Goal: Task Accomplishment & Management: Use online tool/utility

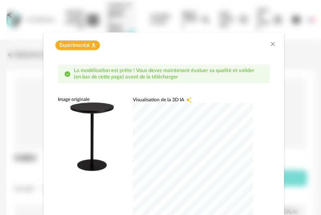
scroll to position [45, 0]
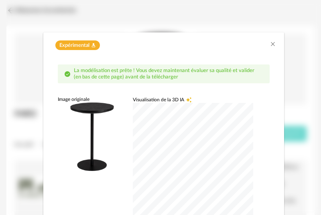
click at [137, 150] on div "dialog" at bounding box center [193, 163] width 120 height 120
click at [109, 142] on img "dialog" at bounding box center [92, 137] width 69 height 69
click at [202, 150] on div "dialog" at bounding box center [193, 163] width 120 height 120
drag, startPoint x: 243, startPoint y: 52, endPoint x: 245, endPoint y: 37, distance: 15.0
click at [245, 37] on div "Expérimental Flask icon" at bounding box center [163, 43] width 241 height 22
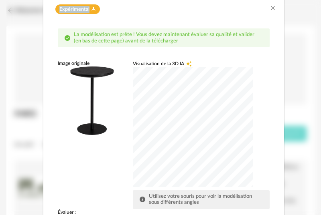
scroll to position [45, 0]
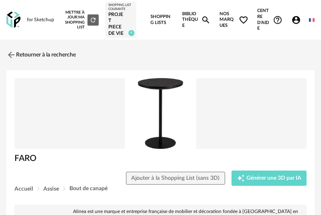
click at [169, 105] on img at bounding box center [160, 113] width 292 height 71
click at [175, 99] on img at bounding box center [160, 113] width 292 height 71
click at [157, 96] on img at bounding box center [160, 113] width 292 height 71
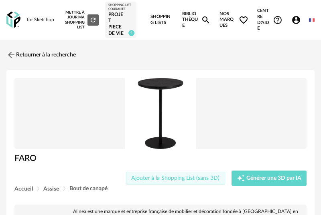
click at [188, 179] on span "Ajouter à la Shopping List (sans 3D)" at bounding box center [175, 179] width 88 height 6
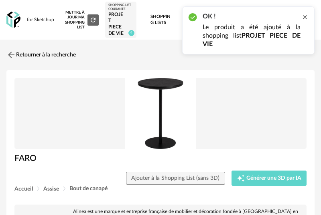
click at [306, 17] on div at bounding box center [305, 17] width 6 height 6
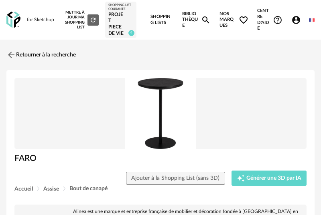
click at [156, 109] on img at bounding box center [160, 113] width 292 height 71
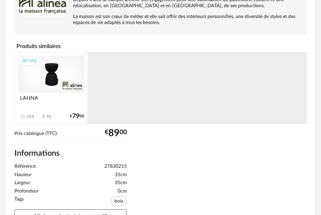
scroll to position [276, 0]
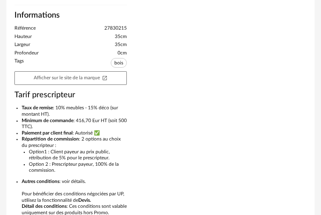
scroll to position [366, 0]
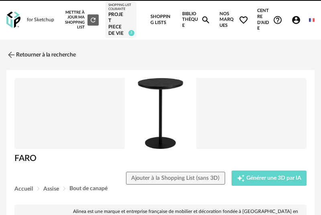
click at [10, 55] on img at bounding box center [11, 55] width 10 height 10
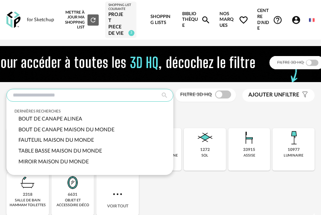
click at [57, 93] on input "text" at bounding box center [89, 95] width 167 height 13
type input "*"
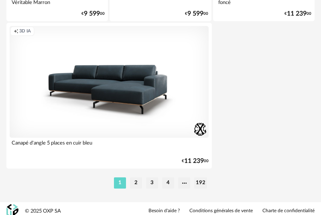
scroll to position [3095, 0]
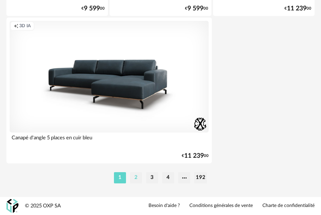
click at [136, 178] on li "2" at bounding box center [136, 177] width 12 height 11
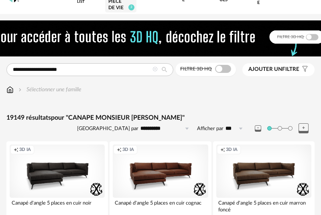
scroll to position [21, 0]
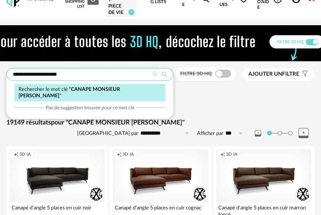
drag, startPoint x: 36, startPoint y: 75, endPoint x: 115, endPoint y: 73, distance: 79.0
click at [114, 74] on input "**********" at bounding box center [89, 74] width 167 height 13
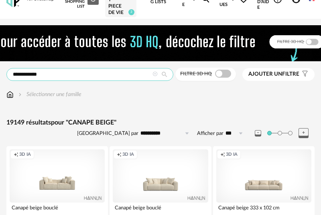
click at [34, 75] on input "**********" at bounding box center [89, 74] width 167 height 13
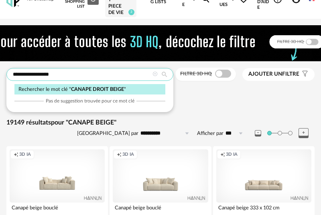
type input "**********"
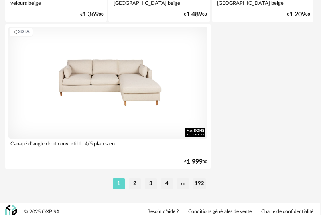
scroll to position [3095, 1]
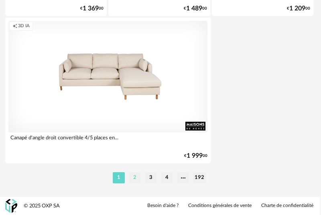
click at [138, 179] on li "2" at bounding box center [135, 177] width 12 height 11
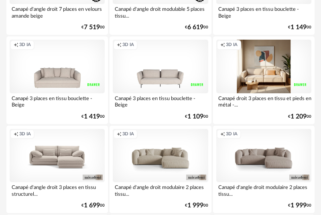
scroll to position [1087, 0]
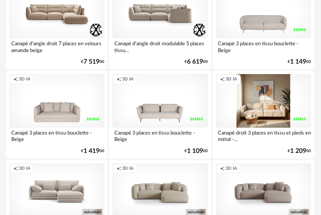
click at [266, 93] on div "Creation icon 3D IA" at bounding box center [263, 100] width 95 height 53
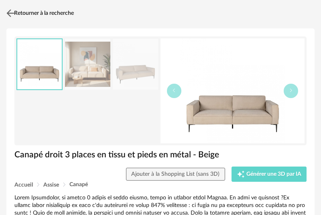
scroll to position [38, 0]
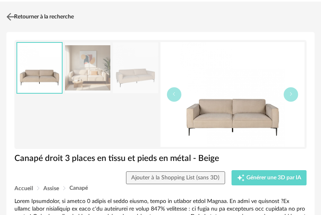
click at [5, 14] on img at bounding box center [11, 17] width 12 height 12
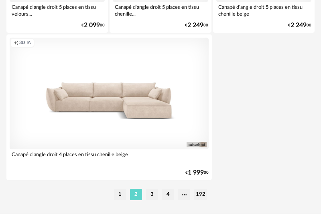
scroll to position [3095, 0]
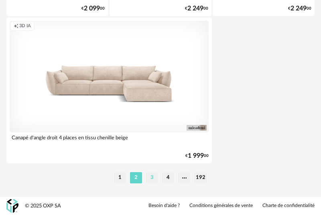
click at [153, 176] on li "3" at bounding box center [152, 177] width 12 height 11
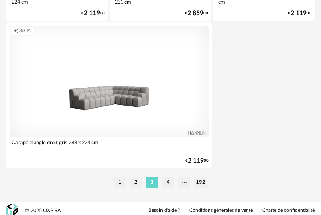
scroll to position [3095, 0]
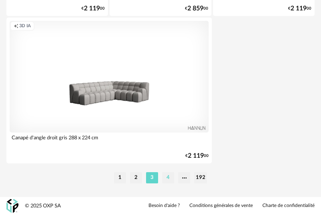
click at [168, 176] on li "4" at bounding box center [168, 177] width 12 height 11
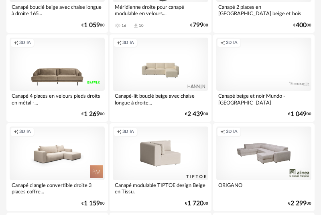
scroll to position [1918, 0]
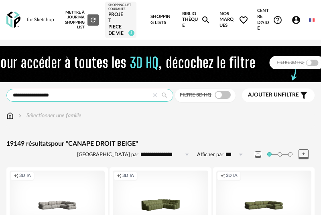
click at [74, 94] on input "**********" at bounding box center [89, 95] width 167 height 13
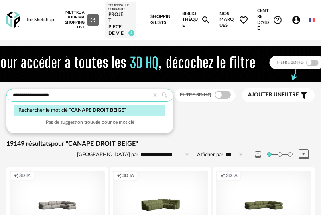
drag, startPoint x: 79, startPoint y: 97, endPoint x: -10, endPoint y: 91, distance: 88.8
type input "**********"
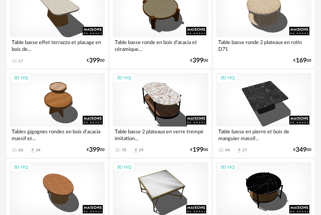
scroll to position [191, 2]
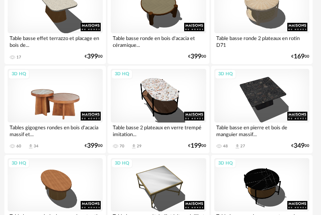
click at [47, 92] on div "3D HQ" at bounding box center [55, 95] width 95 height 53
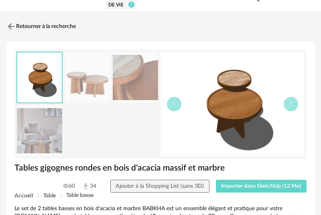
scroll to position [32, 0]
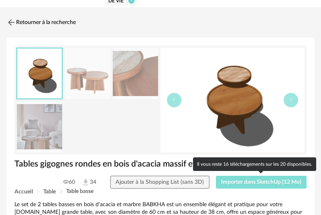
click at [243, 183] on span "Importer dans SketchUp (12 Mo)" at bounding box center [261, 183] width 80 height 6
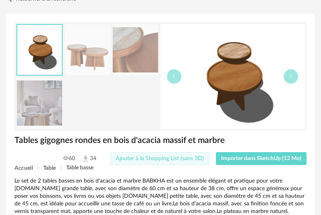
scroll to position [57, 0]
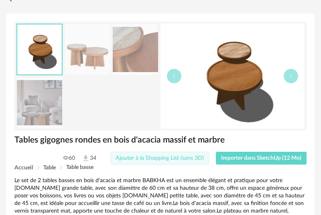
click at [174, 158] on span "Ajouter à la Shopping List (sans 3D)" at bounding box center [160, 159] width 88 height 6
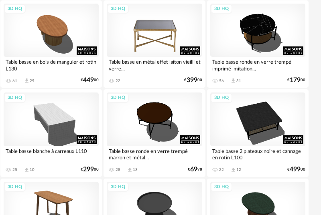
scroll to position [338, 6]
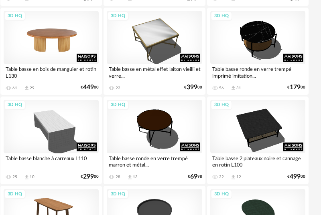
click at [42, 57] on div "3D HQ" at bounding box center [51, 37] width 95 height 53
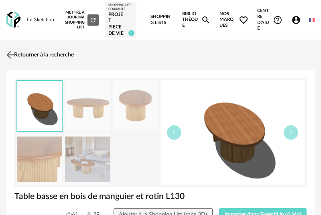
click at [11, 54] on img at bounding box center [11, 55] width 12 height 12
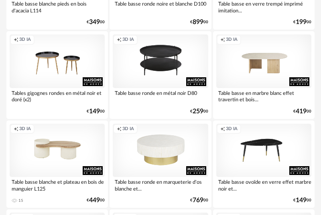
scroll to position [2368, 0]
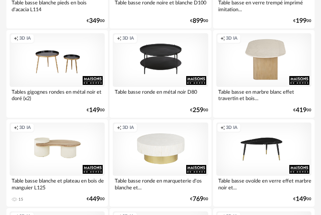
click at [268, 62] on div "Creation icon 3D IA" at bounding box center [263, 59] width 95 height 53
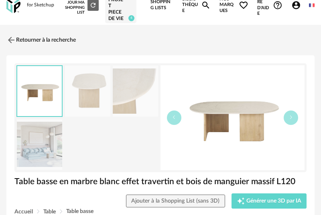
scroll to position [14, 0]
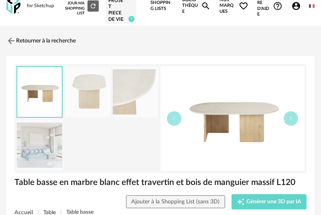
click at [44, 151] on img at bounding box center [39, 145] width 45 height 51
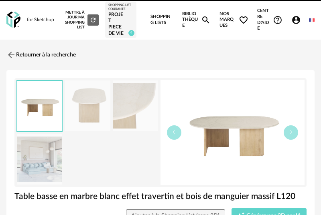
click at [9, 34] on div "for Sketchup Nouvelle shopping list Mettre à jour ma Shopping List Refresh icon…" at bounding box center [160, 20] width 321 height 40
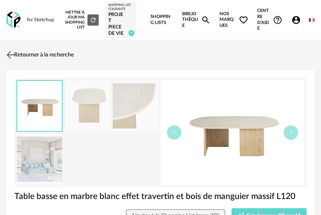
click at [9, 56] on img at bounding box center [11, 55] width 12 height 12
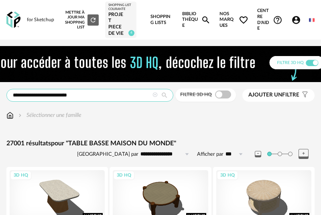
click at [74, 96] on input "**********" at bounding box center [89, 95] width 167 height 13
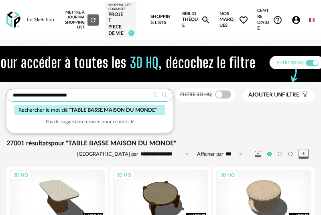
click at [74, 96] on input "**********" at bounding box center [89, 95] width 167 height 13
click at [73, 97] on input "**********" at bounding box center [89, 95] width 167 height 13
drag, startPoint x: 46, startPoint y: 95, endPoint x: -16, endPoint y: 96, distance: 61.4
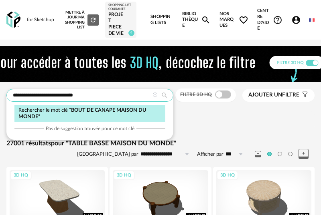
type input "**********"
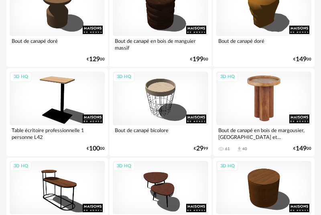
scroll to position [190, 0]
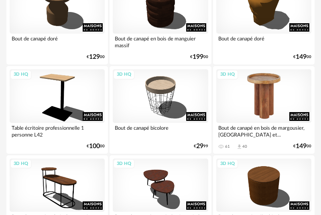
click at [284, 85] on div "3D HQ" at bounding box center [263, 95] width 95 height 53
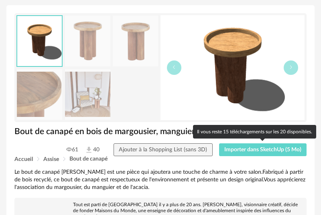
scroll to position [69, 0]
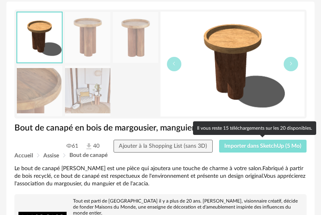
click at [250, 147] on span "Importer dans SketchUp (5 Mo)" at bounding box center [262, 147] width 77 height 6
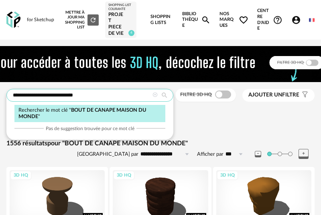
drag, startPoint x: 60, startPoint y: 95, endPoint x: 122, endPoint y: 97, distance: 61.8
click at [121, 97] on input "**********" at bounding box center [89, 95] width 167 height 13
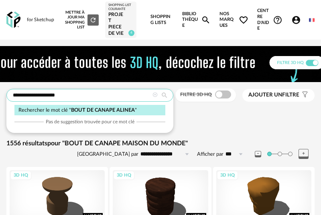
type input "**********"
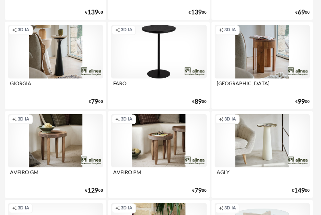
scroll to position [416, 2]
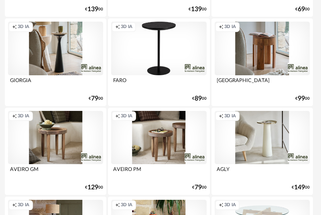
click at [47, 64] on div "Creation icon 3D IA" at bounding box center [55, 48] width 95 height 53
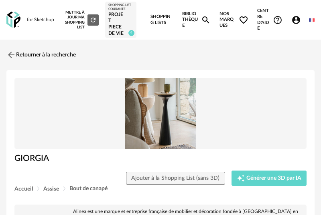
scroll to position [27, 0]
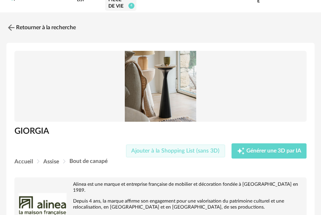
click at [184, 148] on span "Ajouter à la Shopping List (sans 3D)" at bounding box center [175, 151] width 88 height 6
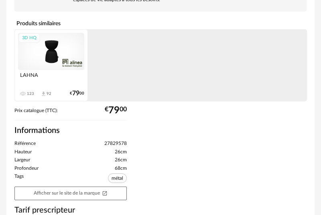
scroll to position [192, 0]
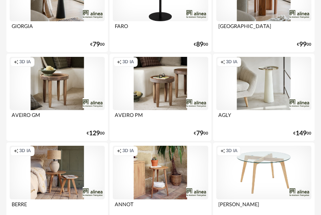
scroll to position [474, 0]
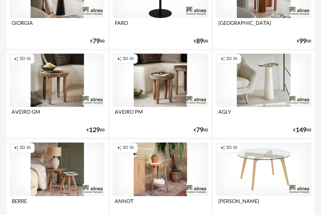
click at [276, 87] on div "Creation icon 3D IA" at bounding box center [263, 80] width 95 height 53
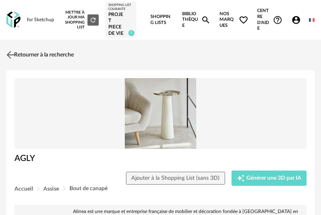
click at [11, 55] on img at bounding box center [11, 55] width 12 height 12
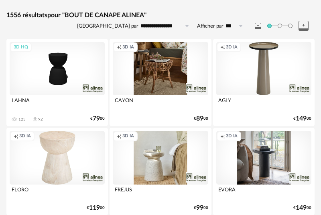
scroll to position [163, 0]
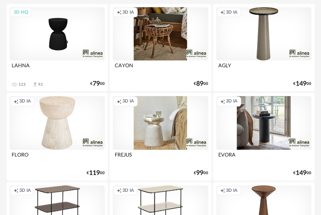
click at [260, 39] on div "Creation icon 3D IA" at bounding box center [263, 33] width 95 height 53
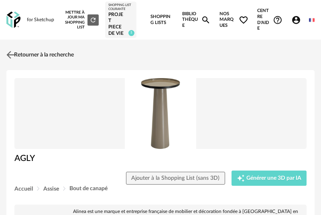
click at [8, 53] on img at bounding box center [11, 55] width 12 height 12
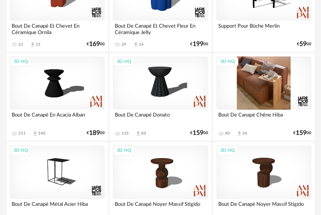
scroll to position [2260, 0]
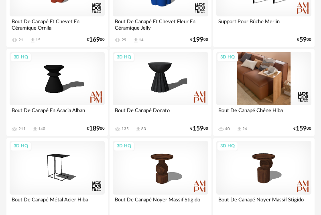
click at [272, 87] on div "3D HQ" at bounding box center [263, 78] width 95 height 53
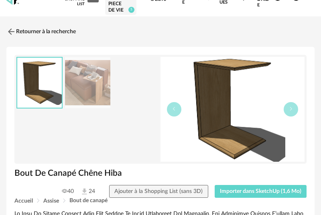
scroll to position [58, 0]
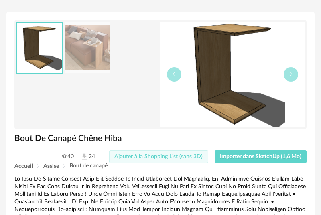
click at [180, 160] on button "Ajouter à la Shopping List (sans 3D)" at bounding box center [158, 156] width 99 height 13
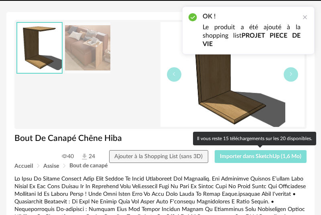
click at [238, 157] on span "Importer dans SketchUp (1,6 Mo)" at bounding box center [260, 157] width 81 height 6
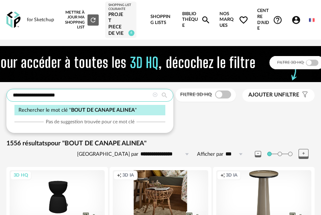
drag, startPoint x: 85, startPoint y: 96, endPoint x: -34, endPoint y: 94, distance: 119.5
type input "**********"
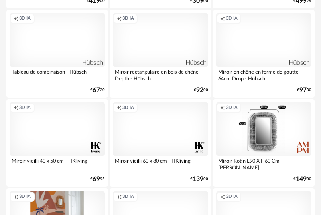
scroll to position [2542, 0]
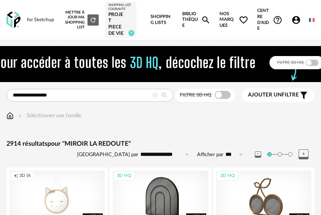
click at [156, 20] on link "Shopping Lists" at bounding box center [161, 20] width 23 height 40
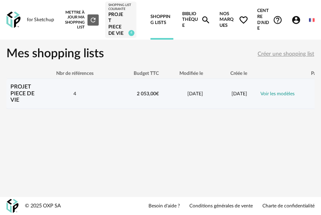
click at [50, 95] on div "4" at bounding box center [75, 94] width 72 height 7
click at [282, 96] on link "Voir les modèles" at bounding box center [277, 93] width 34 height 5
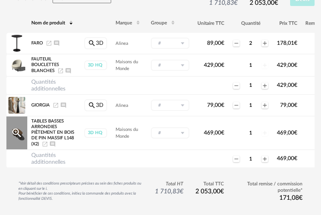
scroll to position [128, 0]
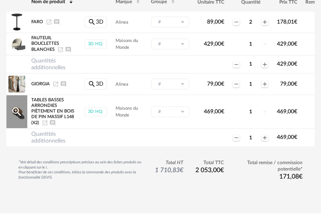
click at [62, 110] on span "Tables basses arrondies piètement en bois de pin massif L148 (x2)" at bounding box center [52, 111] width 43 height 27
click at [18, 111] on icon "Magnify Plus Outline icon" at bounding box center [16, 111] width 9 height 9
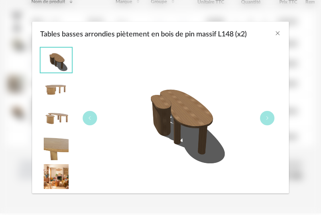
click at [55, 102] on div "Tables basses arrondies piètement en bois de pin massif L148 (x2)" at bounding box center [56, 118] width 32 height 143
click at [56, 116] on img "Tables basses arrondies piètement en bois de pin massif L148 (x2)" at bounding box center [56, 118] width 31 height 25
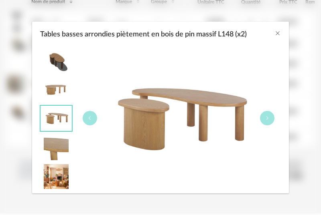
click at [54, 142] on img "Tables basses arrondies piètement en bois de pin massif L148 (x2)" at bounding box center [56, 147] width 31 height 25
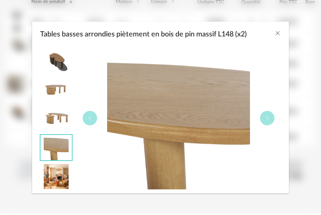
click at [53, 164] on div "Tables basses arrondies piètement en bois de pin massif L148 (x2)" at bounding box center [56, 118] width 32 height 143
click at [54, 172] on img "Tables basses arrondies piètement en bois de pin massif L148 (x2)" at bounding box center [56, 176] width 31 height 25
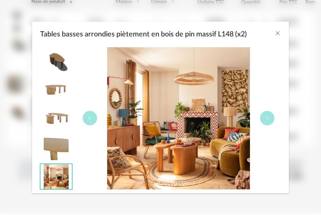
click at [55, 145] on img "Tables basses arrondies piètement en bois de pin massif L148 (x2)" at bounding box center [56, 147] width 31 height 25
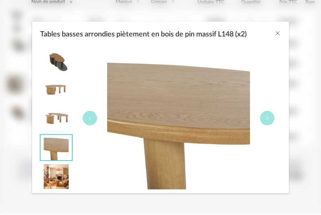
click at [56, 120] on img "Tables basses arrondies piètement en bois de pin massif L148 (x2)" at bounding box center [56, 118] width 31 height 25
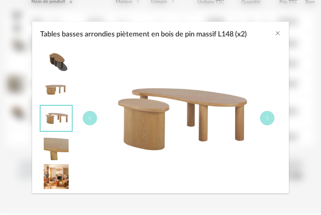
click at [50, 93] on img "Tables basses arrondies piètement en bois de pin massif L148 (x2)" at bounding box center [56, 89] width 31 height 25
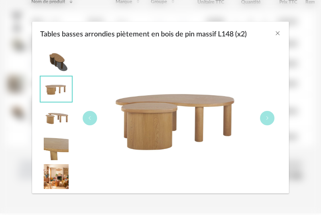
click at [63, 57] on img "Tables basses arrondies piètement en bois de pin massif L148 (x2)" at bounding box center [56, 60] width 31 height 25
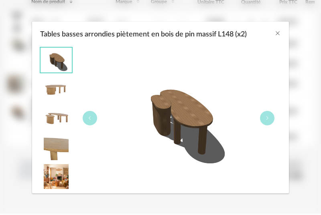
click at [63, 57] on img "Tables basses arrondies piètement en bois de pin massif L148 (x2)" at bounding box center [56, 60] width 31 height 25
click at [57, 93] on img "Tables basses arrondies piètement en bois de pin massif L148 (x2)" at bounding box center [56, 89] width 31 height 25
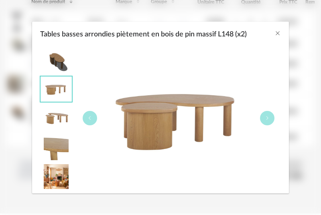
click at [54, 128] on img "Tables basses arrondies piètement en bois de pin massif L148 (x2)" at bounding box center [56, 118] width 31 height 25
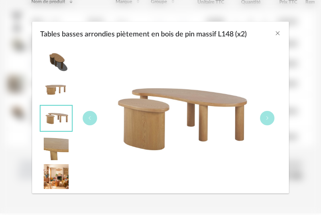
click at [51, 156] on img "Tables basses arrondies piètement en bois de pin massif L148 (x2)" at bounding box center [56, 147] width 31 height 25
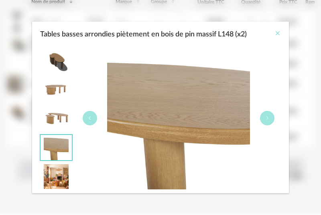
click at [278, 34] on icon "Close" at bounding box center [277, 33] width 6 height 6
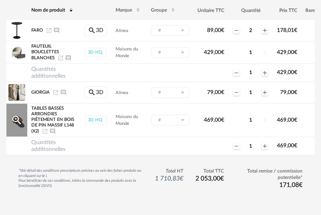
scroll to position [122, 0]
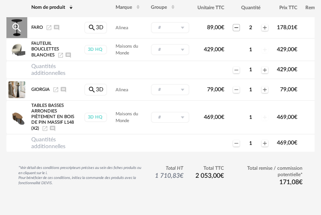
click at [237, 28] on icon "Minus icon" at bounding box center [236, 27] width 6 height 6
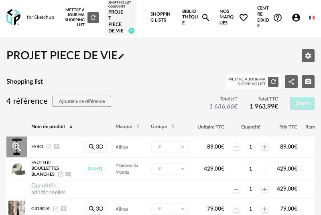
scroll to position [0, 0]
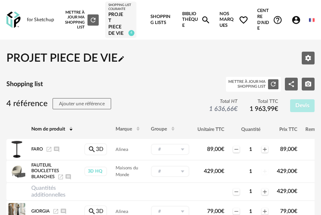
click at [18, 23] on img at bounding box center [13, 20] width 14 height 16
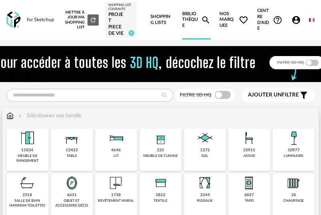
click at [64, 154] on div "12423 table" at bounding box center [72, 150] width 42 height 43
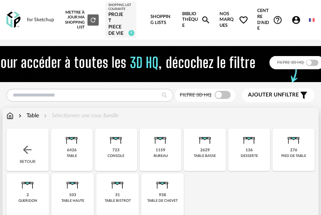
click at [71, 148] on div "6426" at bounding box center [72, 150] width 10 height 5
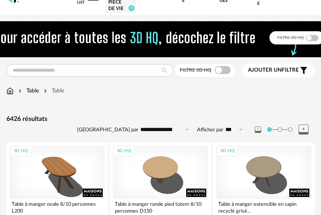
scroll to position [26, 0]
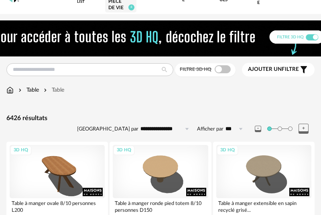
click at [282, 68] on span "Ajouter un filtre" at bounding box center [273, 69] width 51 height 7
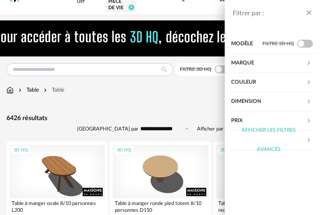
click at [307, 100] on icon at bounding box center [308, 101] width 5 height 5
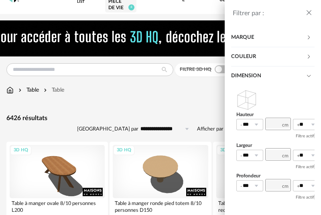
scroll to position [0, 0]
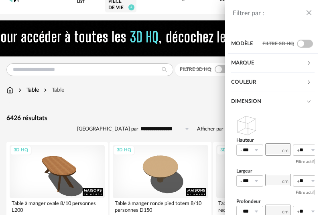
click at [310, 99] on icon at bounding box center [308, 101] width 5 height 5
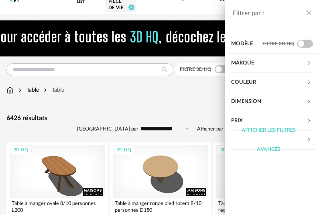
click at [310, 99] on icon at bounding box center [308, 101] width 5 height 5
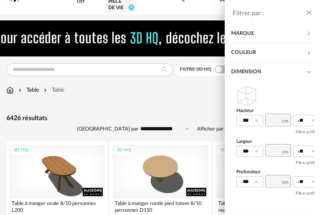
scroll to position [41, 0]
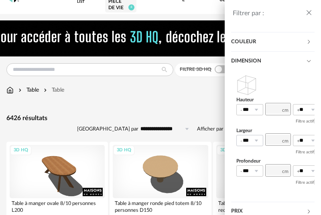
click at [257, 141] on icon at bounding box center [256, 140] width 10 height 11
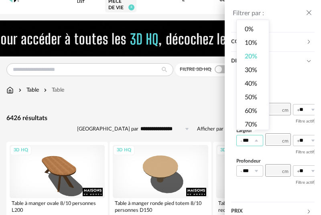
scroll to position [0, 0]
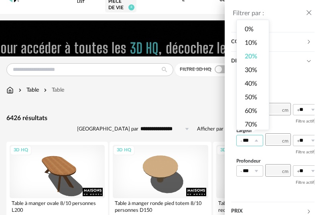
click at [264, 140] on div "*** ** 0% 10% 20% 30% 40% 50% 60% 70% 80% 90% 100%" at bounding box center [277, 140] width 83 height 11
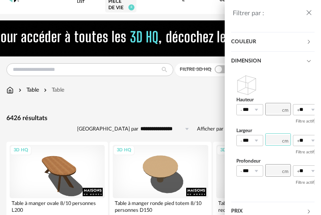
click at [275, 139] on input "number" at bounding box center [278, 140] width 26 height 12
type input "***"
click at [278, 170] on input "number" at bounding box center [278, 170] width 26 height 12
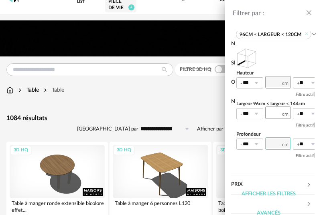
scroll to position [70, 0]
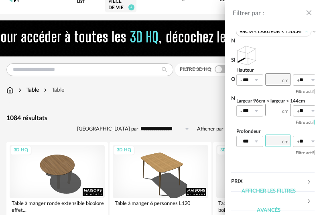
type input "***"
click at [257, 166] on div "Hauteur *** 0% 10% 20% 30% 40% 50% 60% 70% 80% 90% 100% ** 0% 10% 20% 30% 40% 5…" at bounding box center [272, 106] width 83 height 131
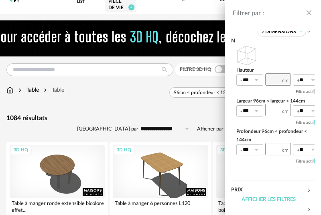
scroll to position [84, 0]
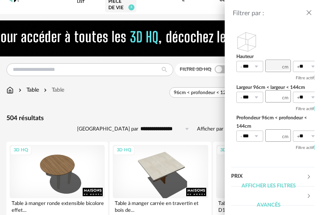
click at [135, 113] on div "Filtrer par : Modèle Filtre 3D HQ Marque &tradition 0 101 Copenhagen 0 366 Conc…" at bounding box center [160, 107] width 321 height 215
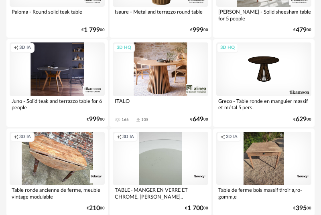
scroll to position [1632, 0]
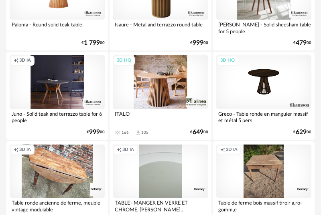
click at [159, 89] on div "3D HQ" at bounding box center [160, 81] width 95 height 53
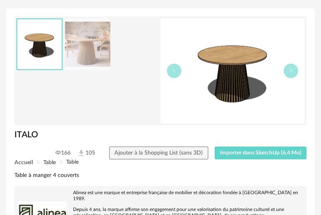
scroll to position [75, 0]
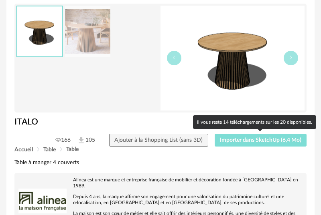
click at [241, 140] on span "Importer dans SketchUp (6,4 Mo)" at bounding box center [260, 141] width 81 height 6
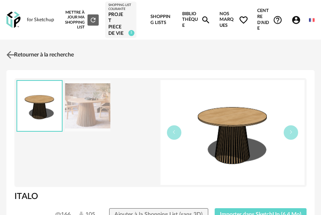
click at [9, 57] on img at bounding box center [11, 55] width 12 height 12
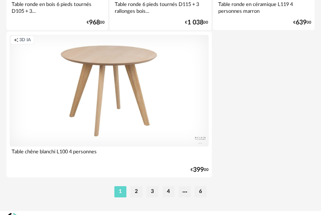
scroll to position [3095, 0]
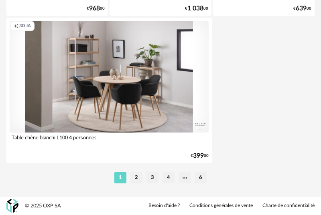
click at [151, 146] on div "Table chêne blanchi L100 4 personnes" at bounding box center [109, 141] width 199 height 16
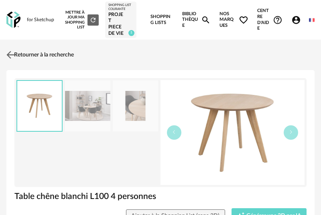
click at [12, 52] on img at bounding box center [11, 55] width 12 height 12
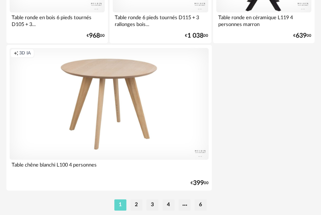
scroll to position [3095, 0]
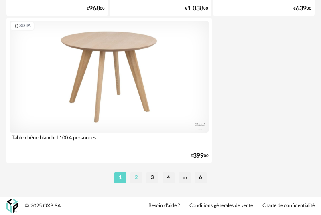
click at [133, 180] on li "2" at bounding box center [136, 177] width 12 height 11
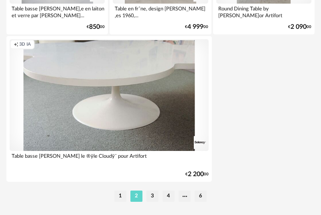
scroll to position [3095, 0]
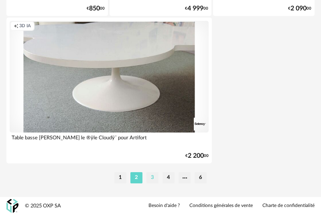
click at [150, 176] on li "3" at bounding box center [152, 177] width 12 height 11
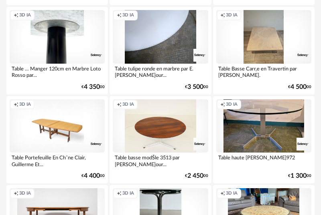
scroll to position [1150, 0]
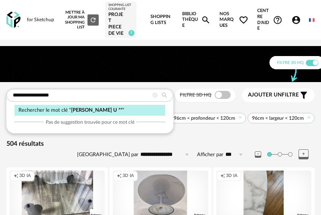
type input "**********"
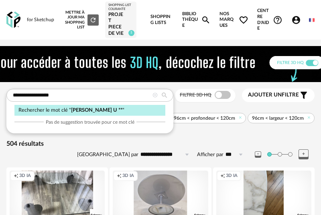
type input "**********"
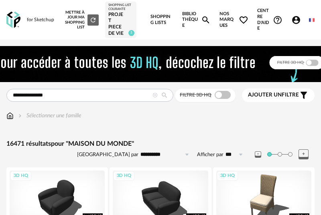
click at [14, 97] on input "**********" at bounding box center [89, 95] width 167 height 13
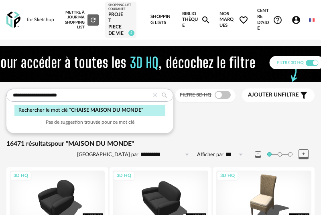
type input "**********"
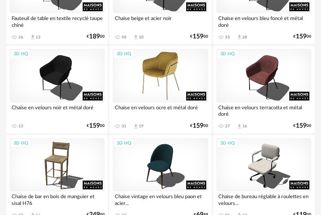
scroll to position [705, 0]
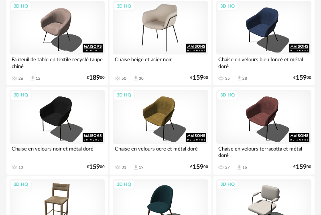
click at [164, 29] on div "3D HQ" at bounding box center [160, 27] width 95 height 53
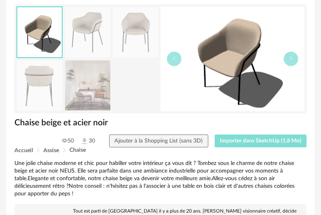
scroll to position [78, 0]
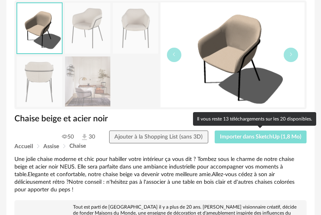
click at [259, 141] on button "Importer dans SketchUp (1,8 Mo)" at bounding box center [261, 137] width 92 height 13
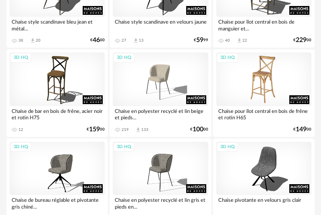
scroll to position [2171, 0]
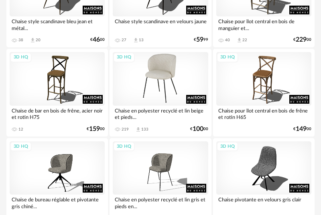
click at [163, 80] on div "3D HQ" at bounding box center [160, 78] width 95 height 53
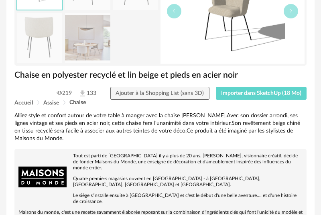
scroll to position [122, 0]
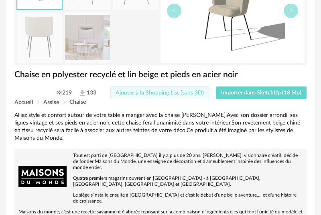
click at [195, 95] on span "Ajouter à la Shopping List (sans 3D)" at bounding box center [160, 93] width 88 height 6
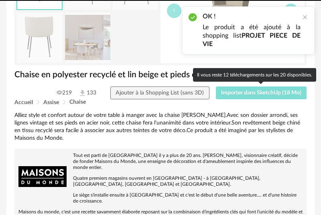
click at [240, 94] on span "Importer dans SketchUp (18 Mo)" at bounding box center [261, 93] width 80 height 6
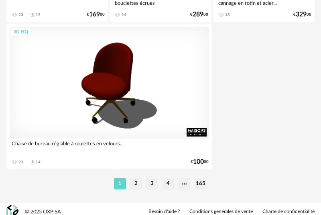
scroll to position [3095, 0]
